Goal: Information Seeking & Learning: Learn about a topic

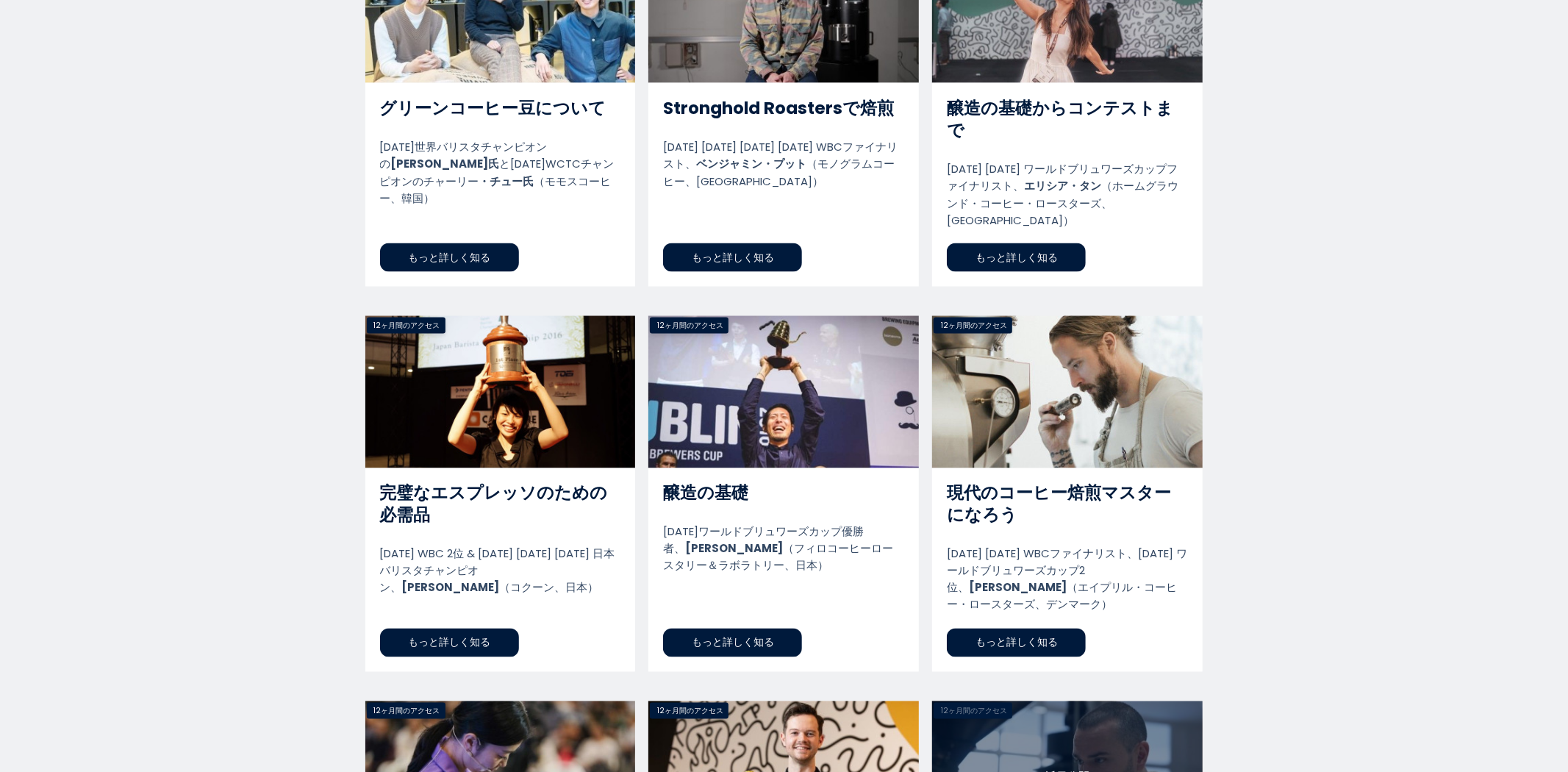
scroll to position [2042, 0]
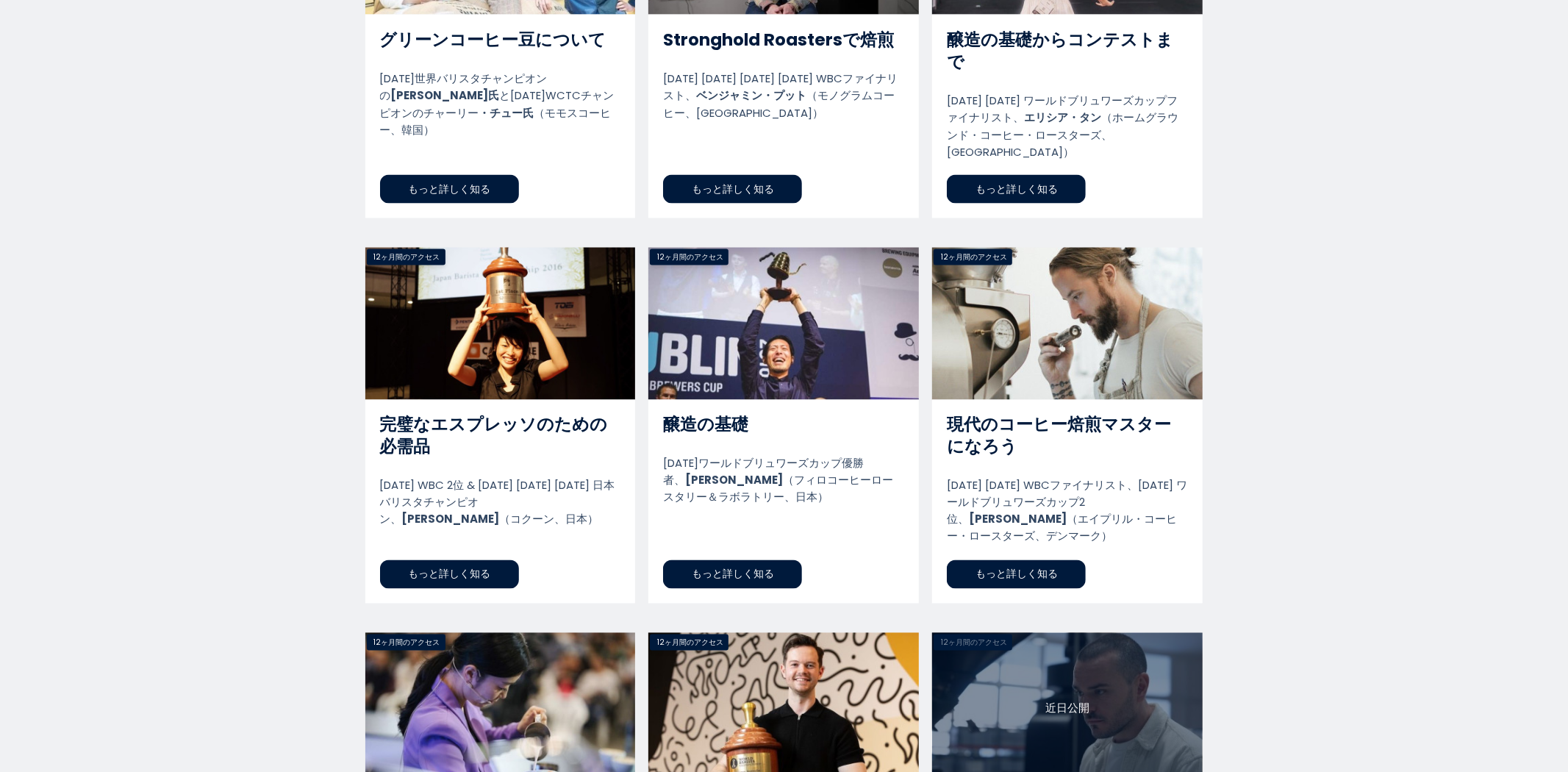
click at [760, 508] on link "醸造の基礎" at bounding box center [784, 425] width 271 height 356
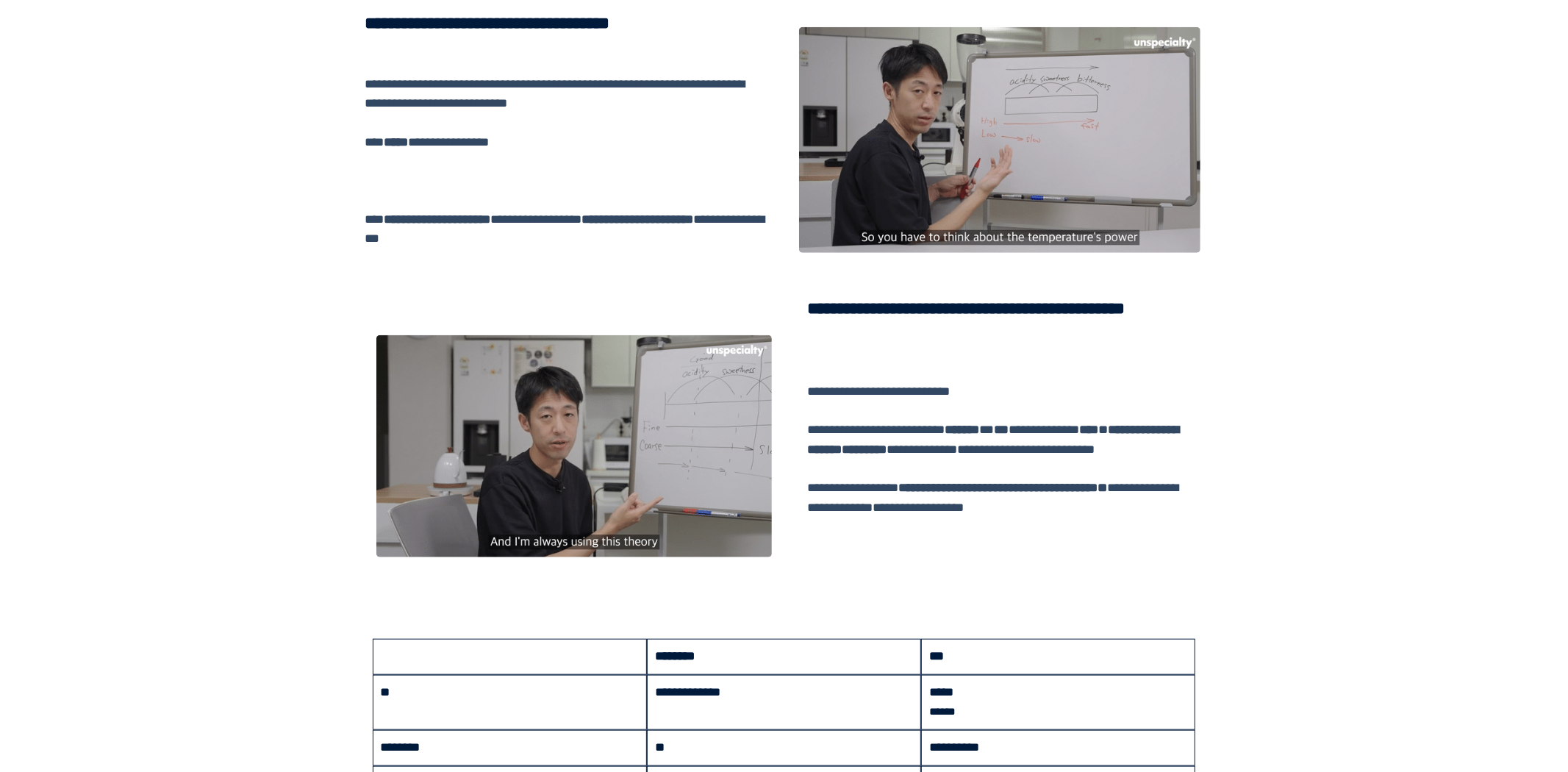
scroll to position [1143, 0]
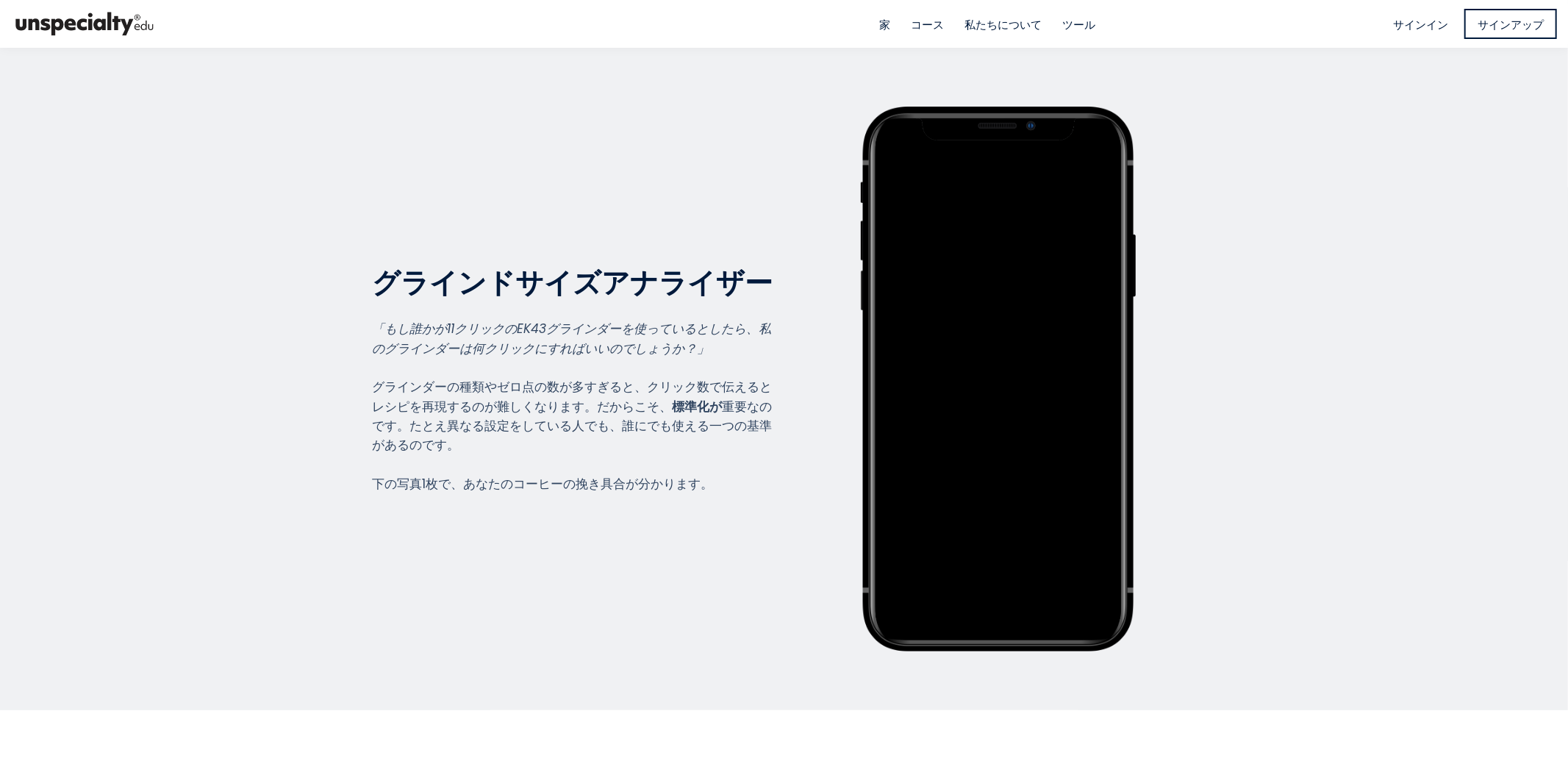
scroll to position [1062, 588]
